Goal: Complete application form: Complete application form

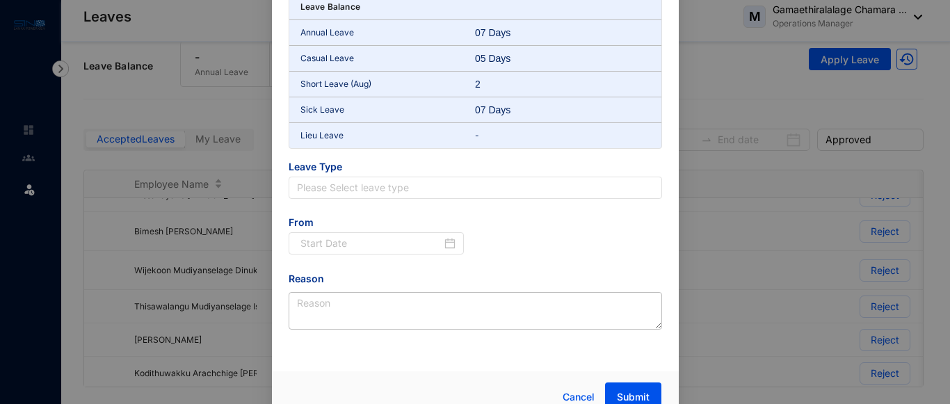
scroll to position [119, 0]
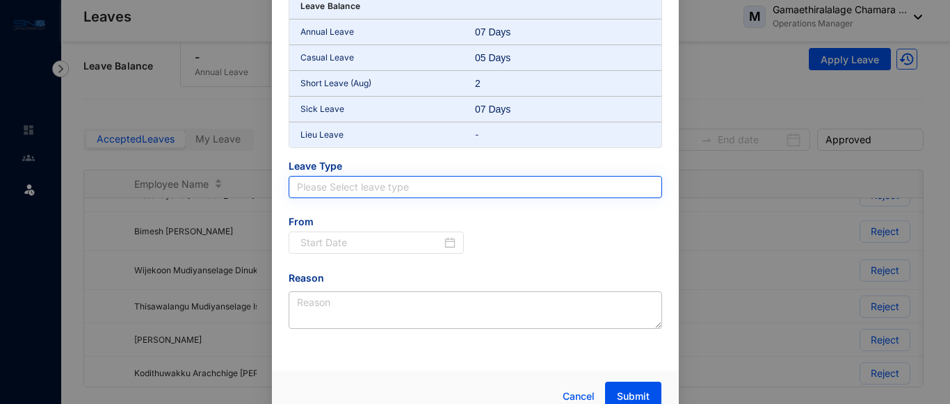
click at [441, 179] on input "search" at bounding box center [475, 187] width 357 height 21
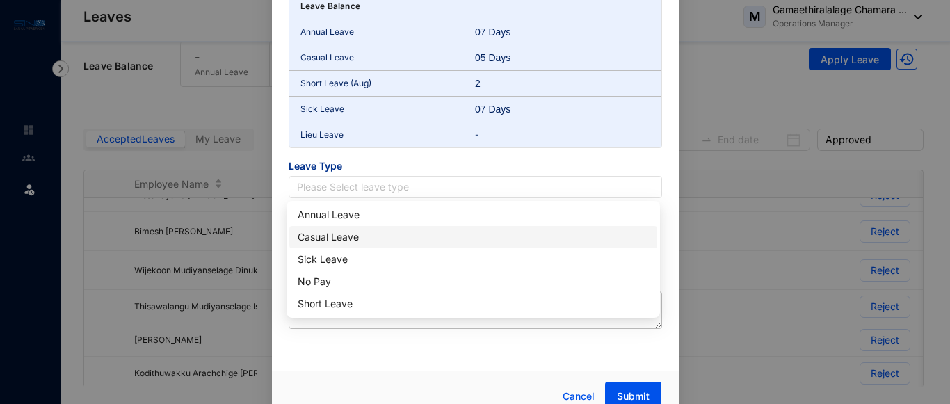
click at [347, 241] on div "Casual Leave" at bounding box center [473, 236] width 351 height 15
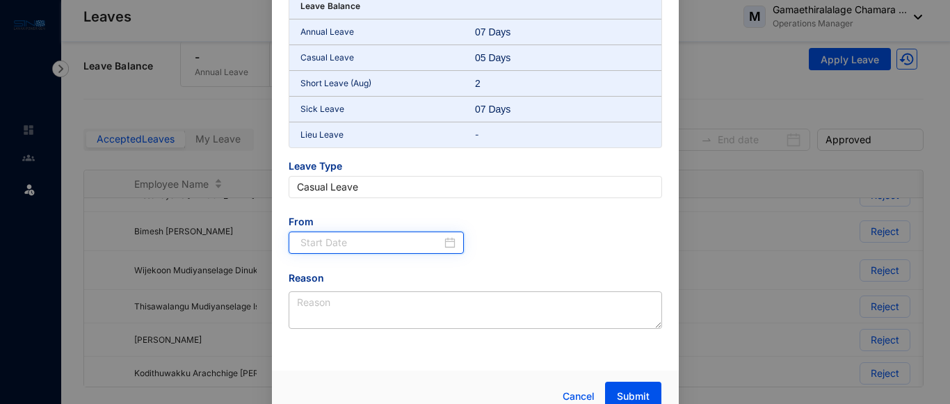
click at [367, 241] on input at bounding box center [371, 242] width 142 height 15
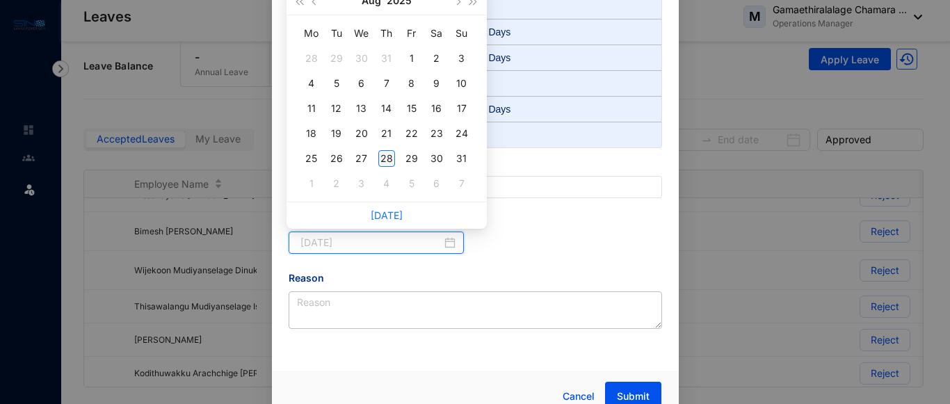
type input "[DATE]"
click at [385, 155] on div "28" at bounding box center [386, 158] width 17 height 17
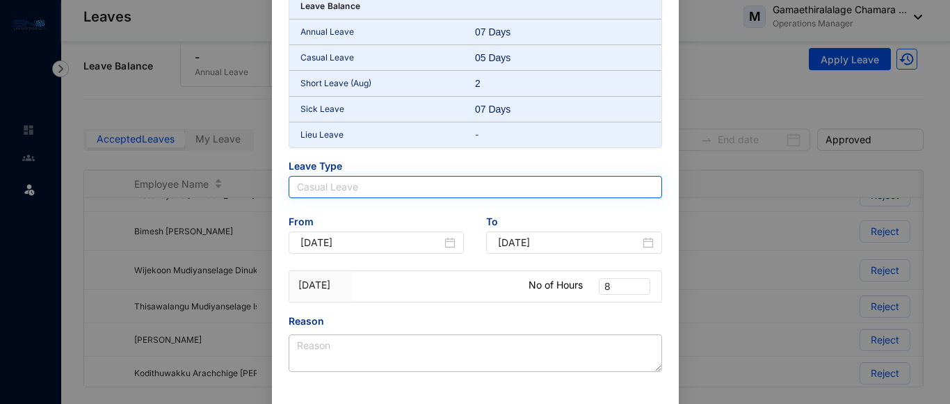
click at [527, 179] on span "Casual Leave" at bounding box center [475, 187] width 357 height 21
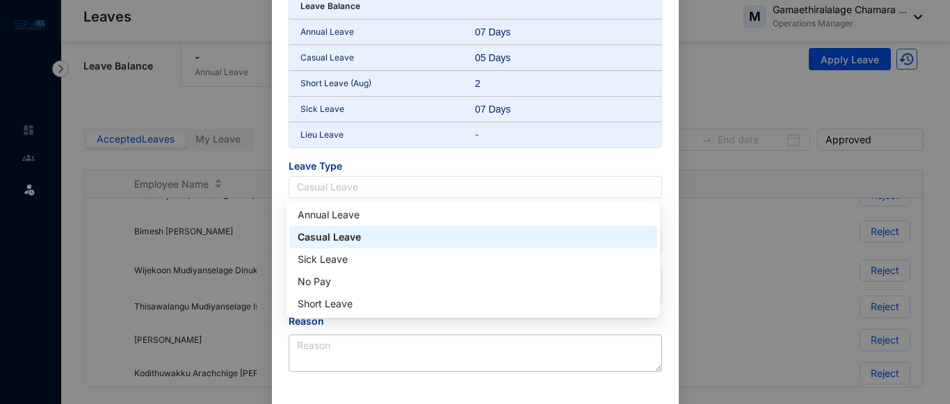
click at [361, 229] on div "Casual Leave" at bounding box center [473, 237] width 368 height 22
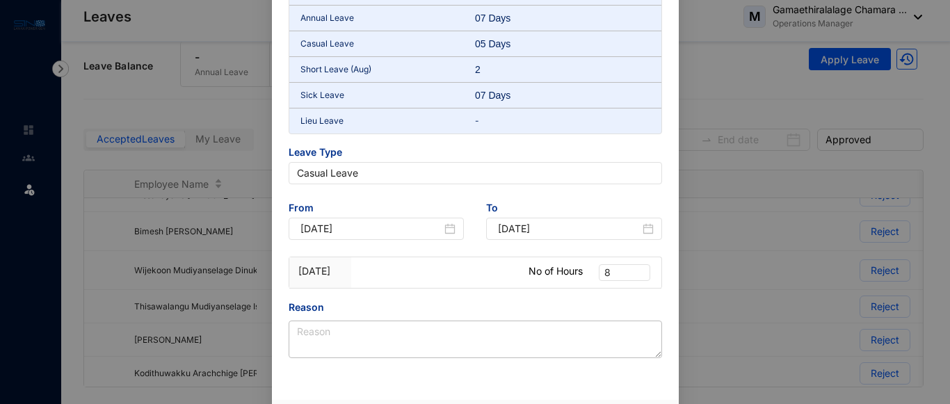
scroll to position [179, 0]
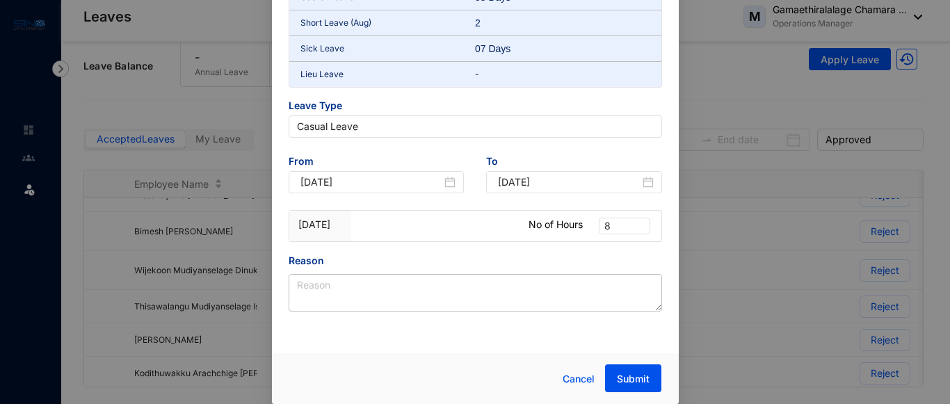
click at [496, 237] on div at bounding box center [443, 226] width 155 height 31
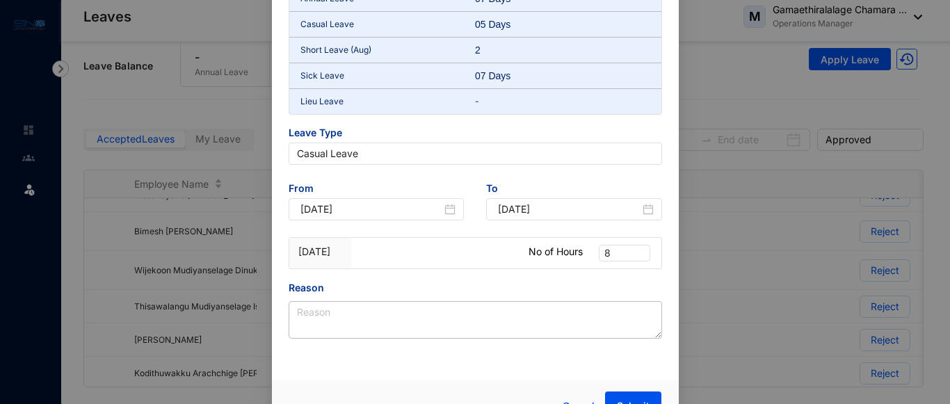
scroll to position [152, 0]
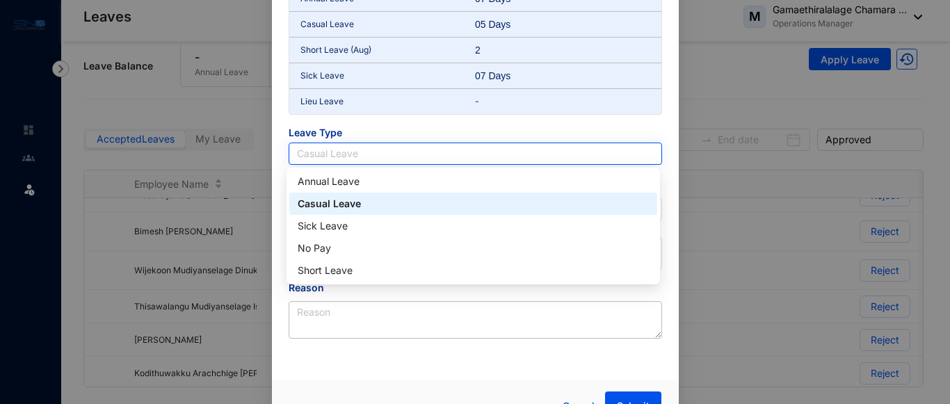
click at [410, 156] on span "Casual Leave" at bounding box center [475, 153] width 357 height 21
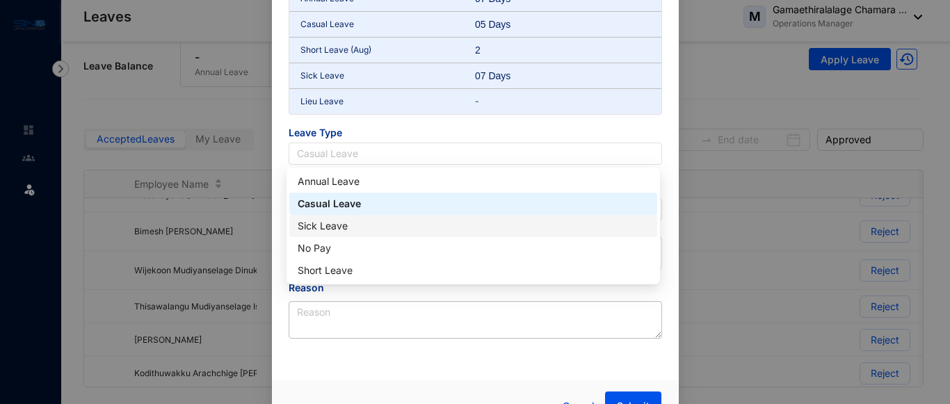
click at [342, 234] on div "Sick Leave" at bounding box center [473, 226] width 368 height 22
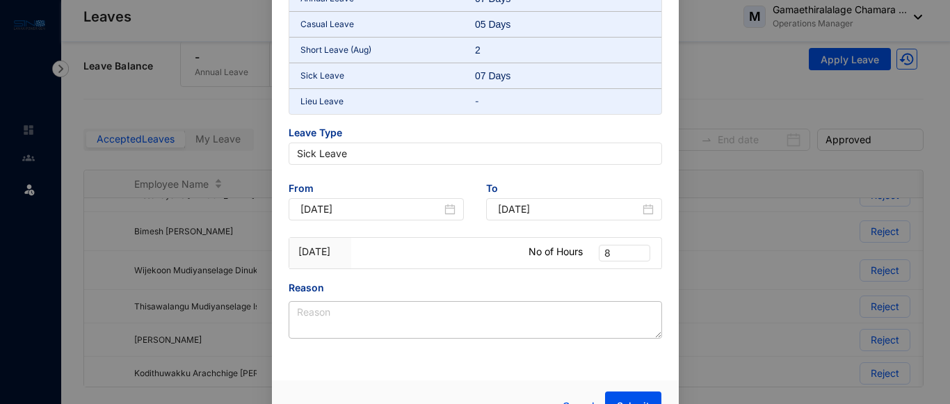
scroll to position [179, 0]
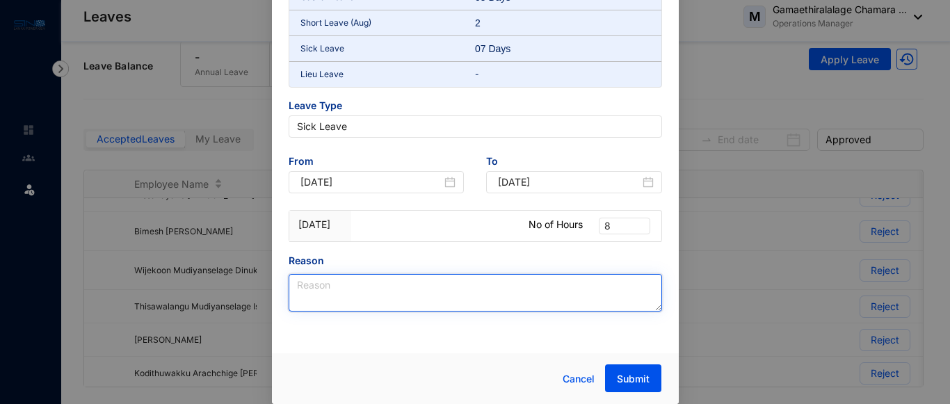
click at [480, 288] on textarea "Reason" at bounding box center [475, 293] width 373 height 38
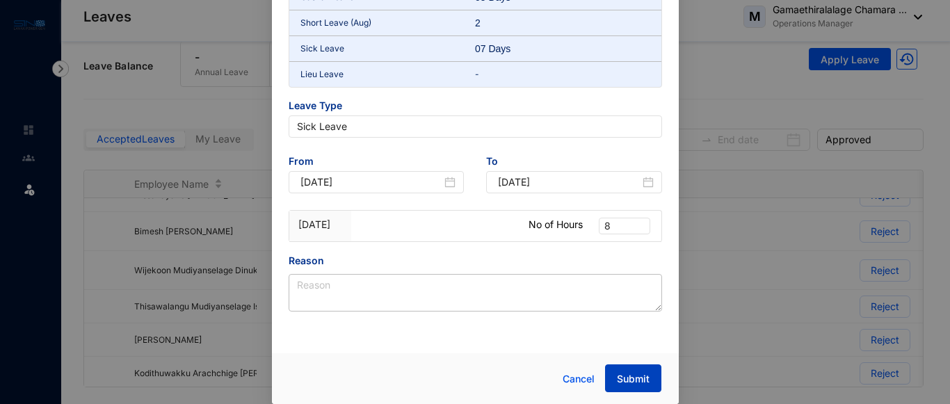
click at [640, 385] on span "Submit" at bounding box center [633, 379] width 33 height 14
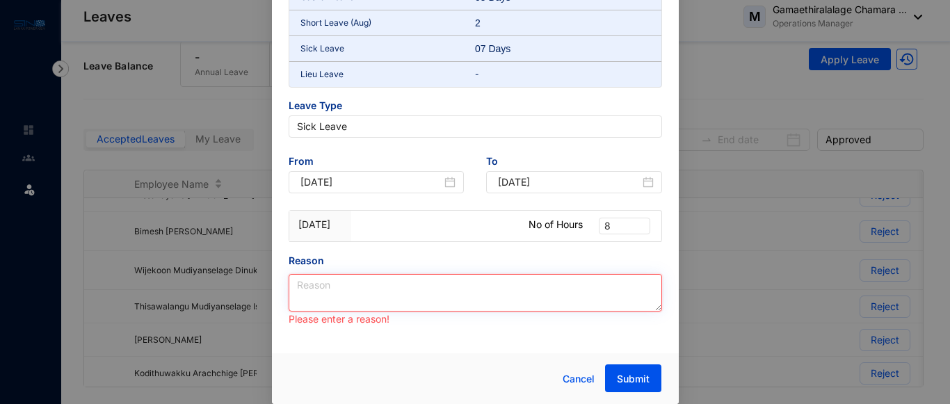
click at [524, 296] on textarea "Reason" at bounding box center [475, 293] width 373 height 38
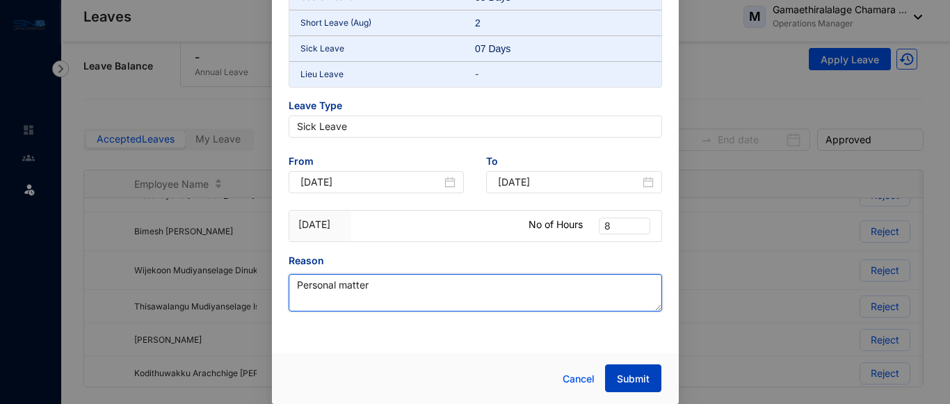
type textarea "Personal matter"
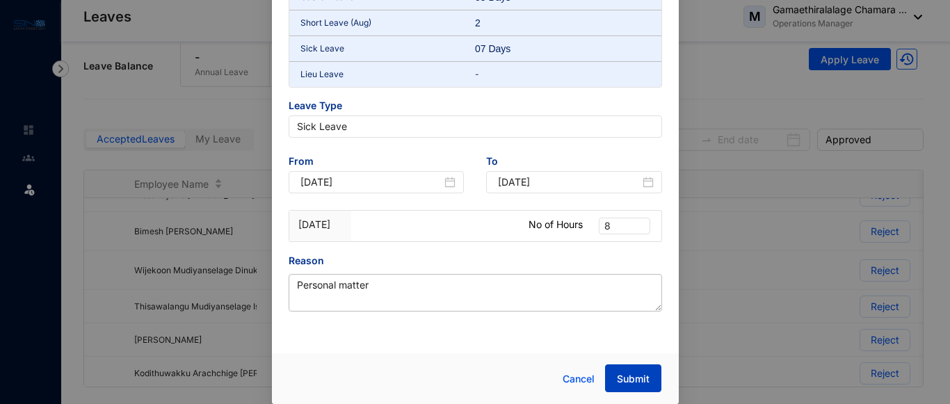
click at [630, 374] on span "Submit" at bounding box center [633, 379] width 33 height 14
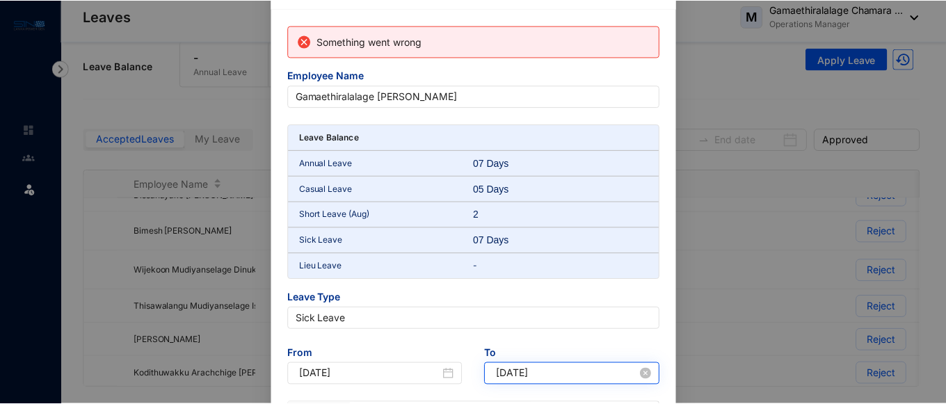
scroll to position [0, 0]
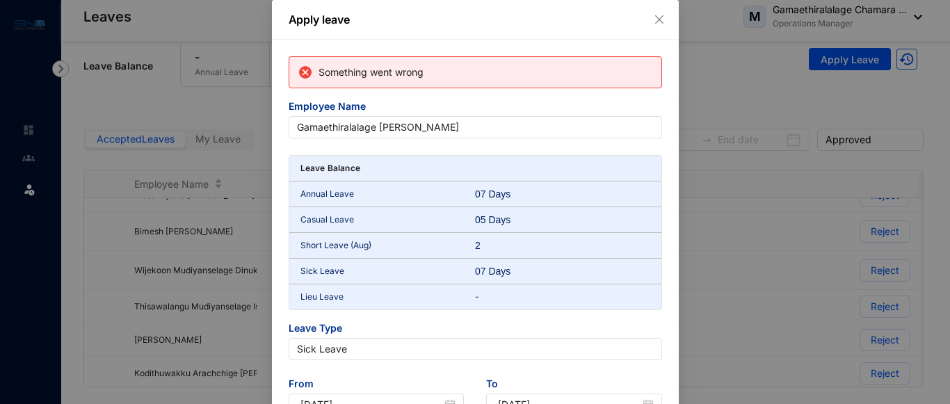
click at [733, 93] on div "Apply leave Something went wrong Employee Name Gamaethiralalage Chamara Madhush…" at bounding box center [475, 202] width 950 height 404
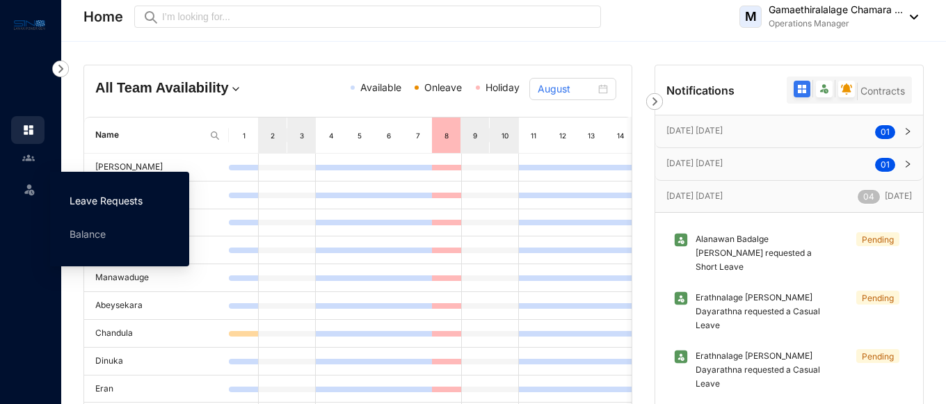
click at [74, 201] on link "Leave Requests" at bounding box center [106, 201] width 73 height 12
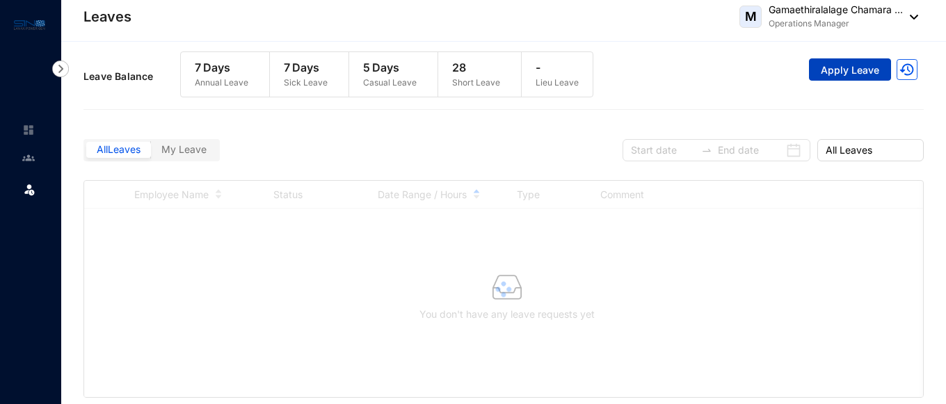
click at [848, 71] on span "Apply Leave" at bounding box center [850, 70] width 58 height 14
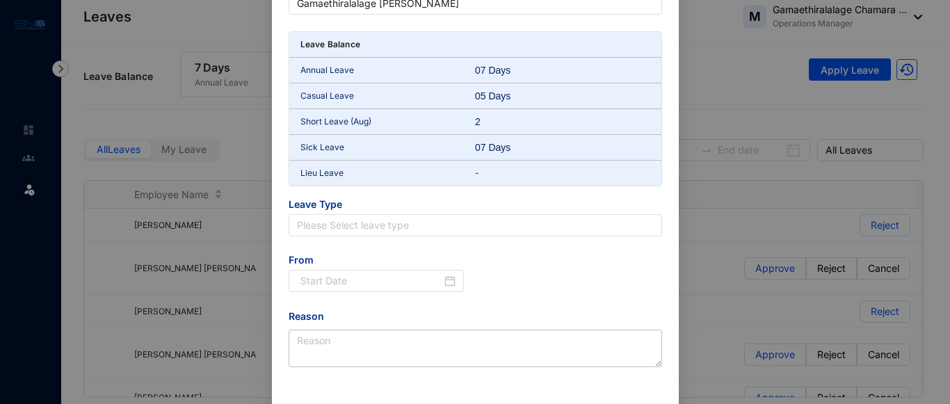
scroll to position [136, 0]
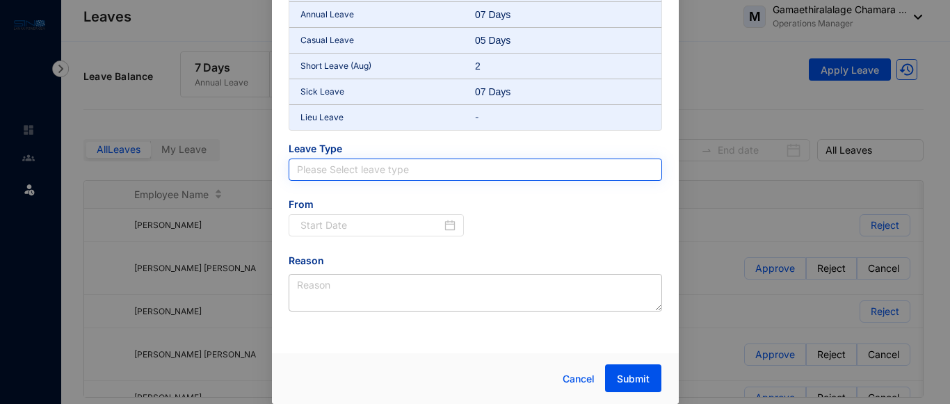
click at [376, 172] on input "search" at bounding box center [475, 169] width 357 height 21
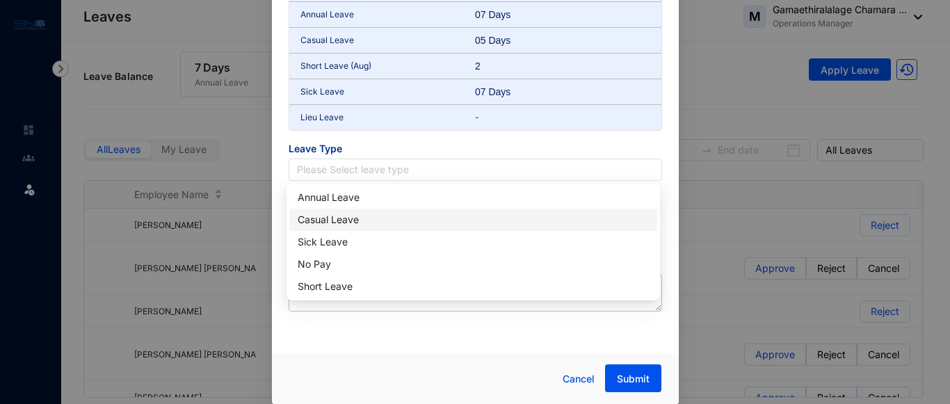
click at [369, 220] on div "Casual Leave" at bounding box center [473, 219] width 351 height 15
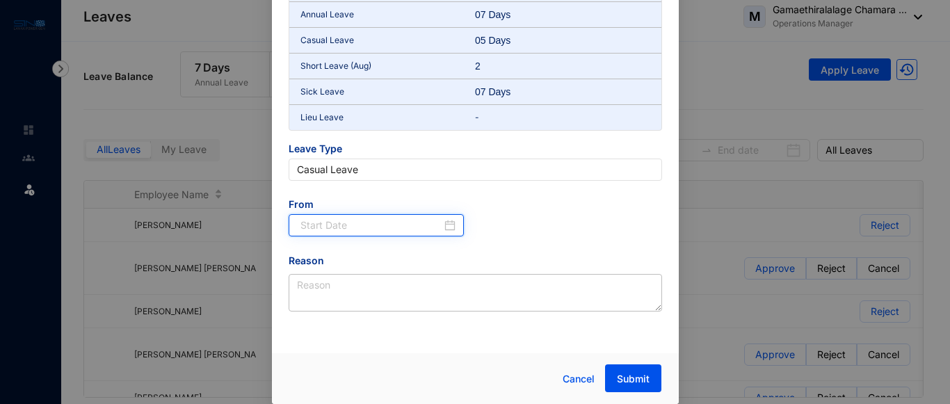
click at [425, 223] on input at bounding box center [371, 225] width 142 height 15
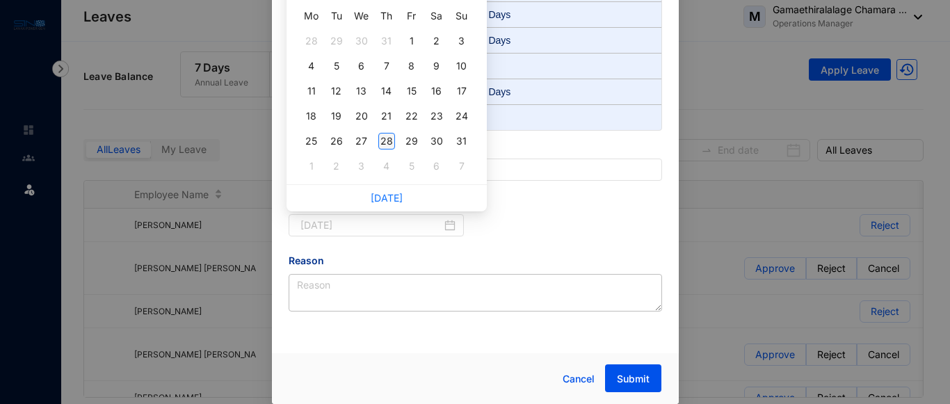
click at [390, 138] on div "28" at bounding box center [386, 141] width 17 height 17
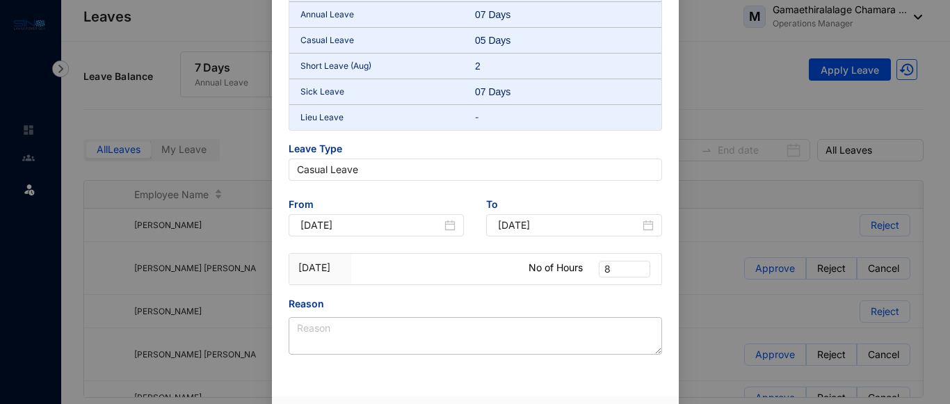
type input "[DATE]"
click at [639, 261] on div "8" at bounding box center [624, 269] width 51 height 17
click at [629, 288] on div "8" at bounding box center [622, 293] width 29 height 15
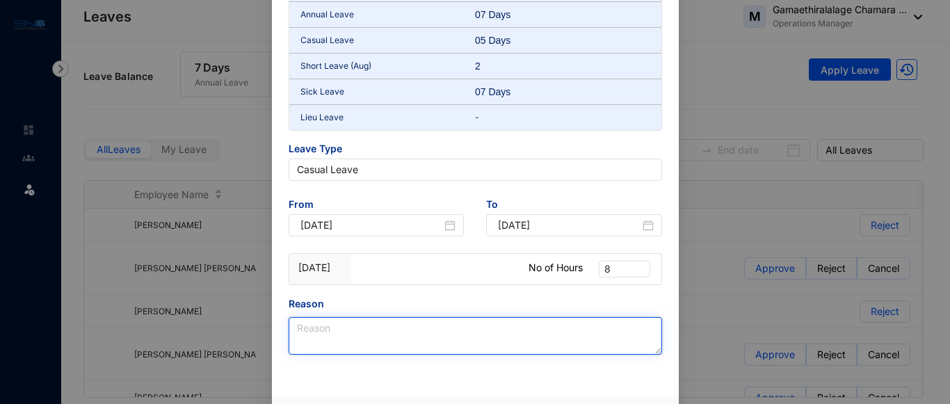
click at [496, 321] on textarea "Reason" at bounding box center [475, 336] width 373 height 38
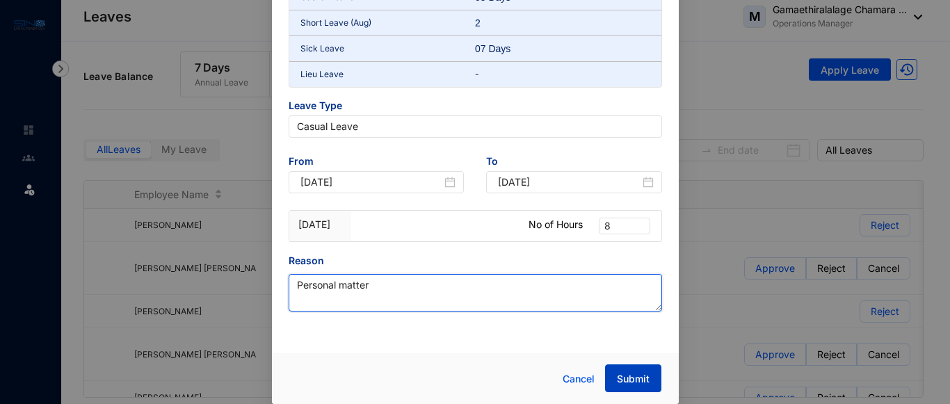
type textarea "Personal matter"
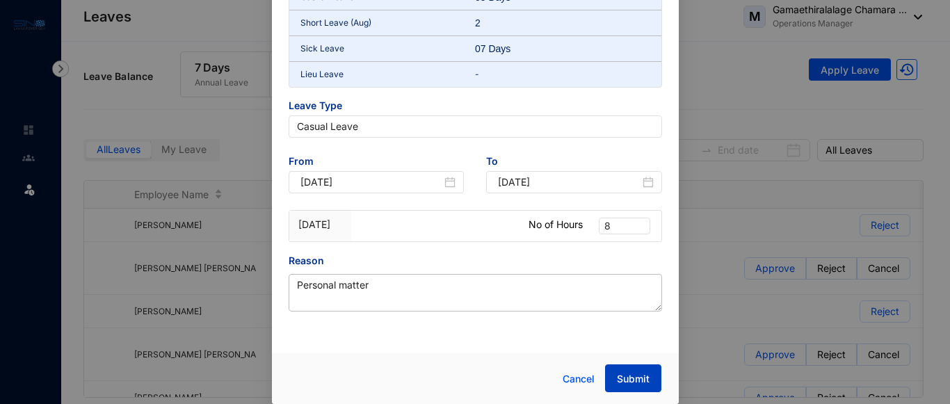
click at [626, 377] on span "Submit" at bounding box center [633, 379] width 33 height 14
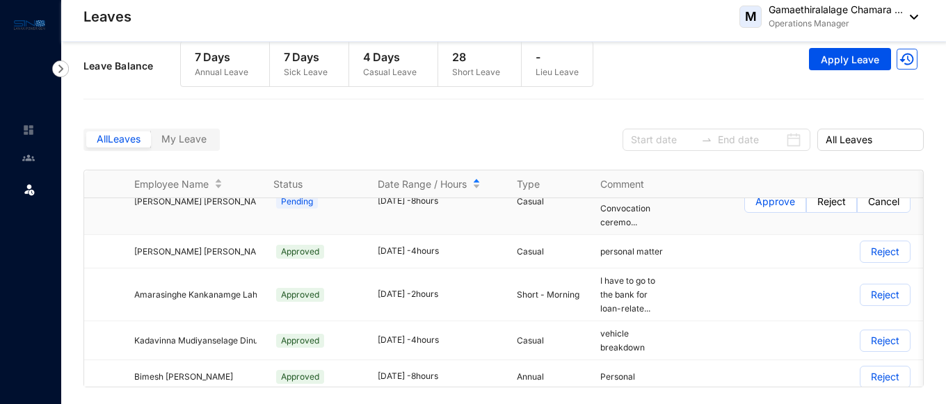
scroll to position [243, 0]
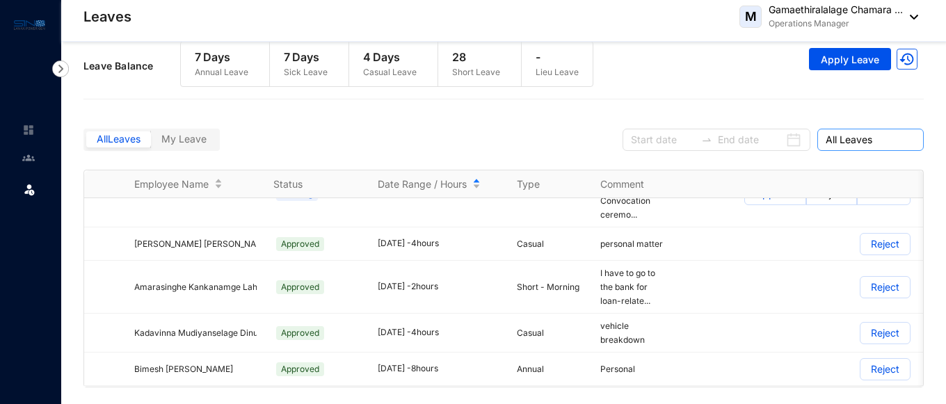
click at [859, 146] on span "All Leaves" at bounding box center [870, 139] width 90 height 21
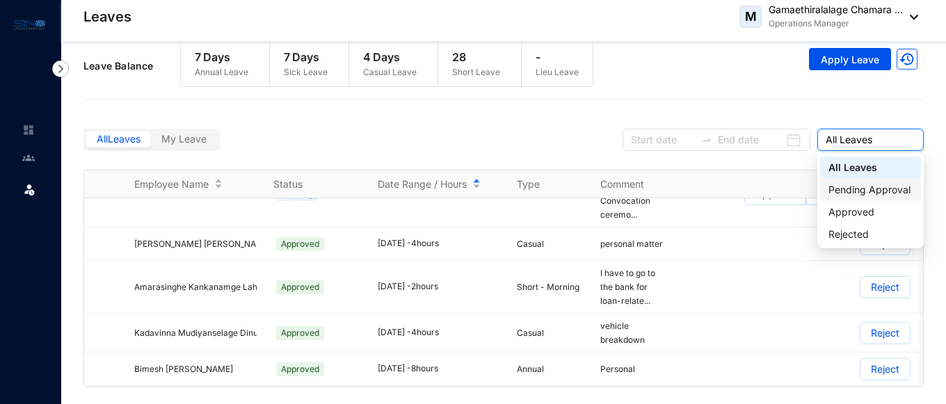
click at [868, 188] on div "Pending Approval" at bounding box center [870, 189] width 84 height 15
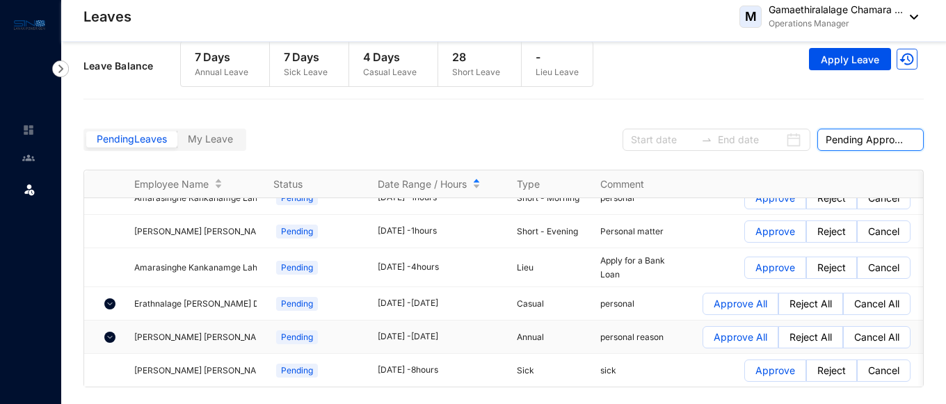
scroll to position [3762, 0]
click at [107, 299] on img at bounding box center [109, 304] width 11 height 11
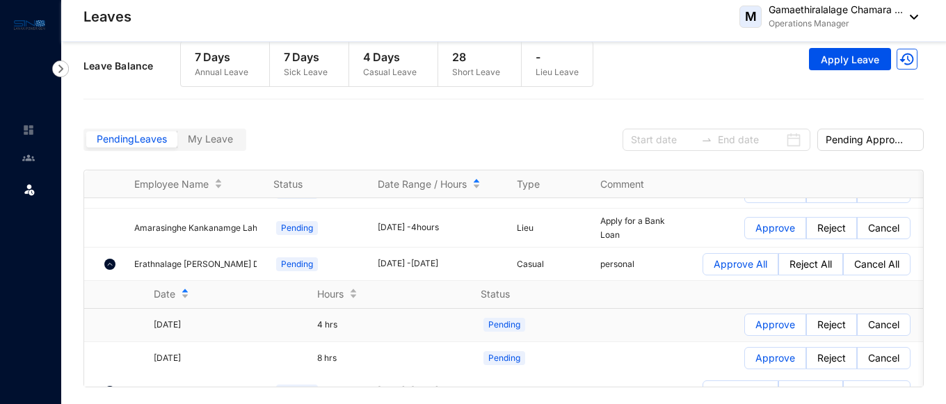
scroll to position [3804, 0]
click at [788, 313] on p "Approve" at bounding box center [775, 323] width 40 height 21
click at [745, 327] on input "Approve" at bounding box center [745, 327] width 0 height 0
click at [729, 252] on p "Approve All" at bounding box center [740, 262] width 54 height 21
click at [703, 266] on input "Approve All" at bounding box center [703, 266] width 0 height 0
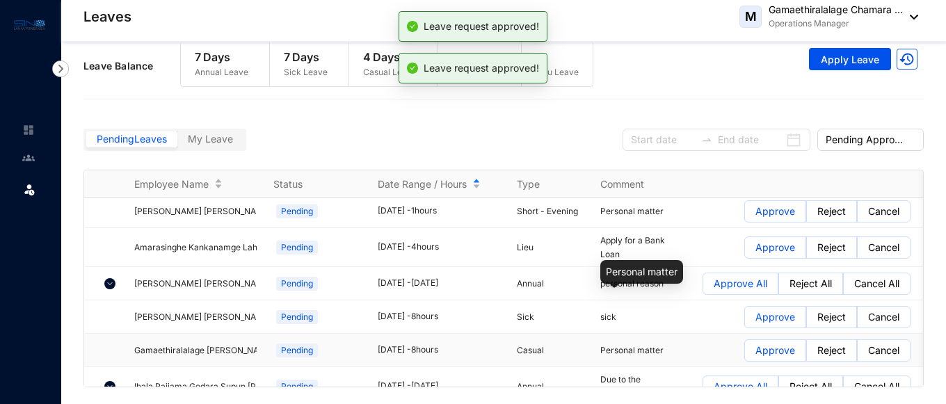
scroll to position [3794, 0]
